Goal: Navigation & Orientation: Find specific page/section

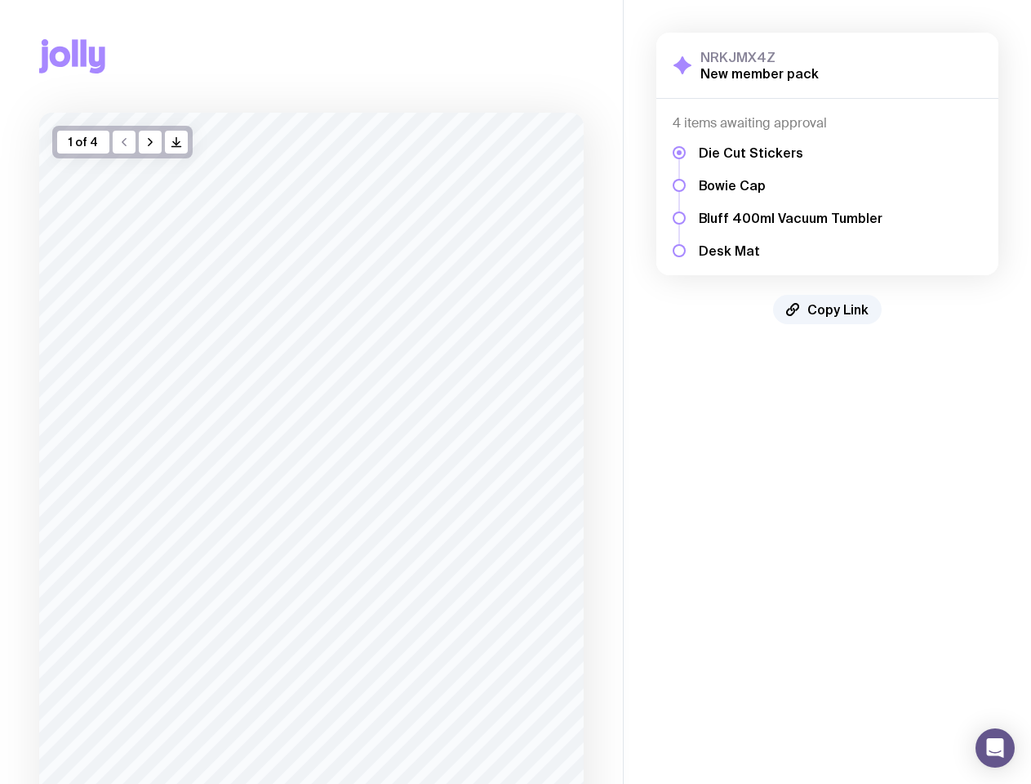
click at [150, 142] on icon "button" at bounding box center [150, 142] width 13 height 13
click at [176, 142] on icon "button" at bounding box center [176, 141] width 0 height 7
click at [828, 309] on span "Copy Link" at bounding box center [837, 309] width 61 height 16
click at [995, 748] on icon "Open Intercom Messenger" at bounding box center [995, 748] width 17 height 20
